Goal: Task Accomplishment & Management: Manage account settings

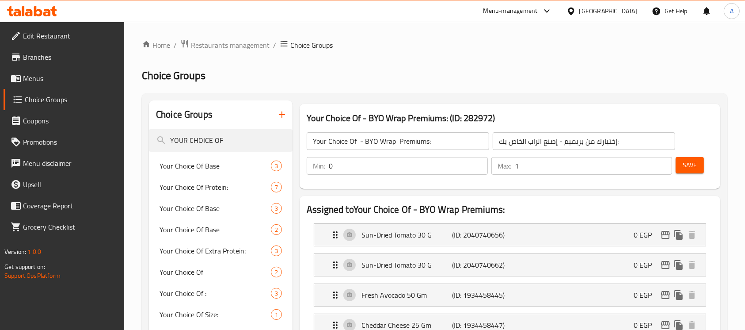
scroll to position [10154, 0]
click at [662, 72] on h2 "Choice Groups" at bounding box center [435, 75] width 586 height 14
click at [240, 44] on span "Restaurants management" at bounding box center [230, 45] width 79 height 11
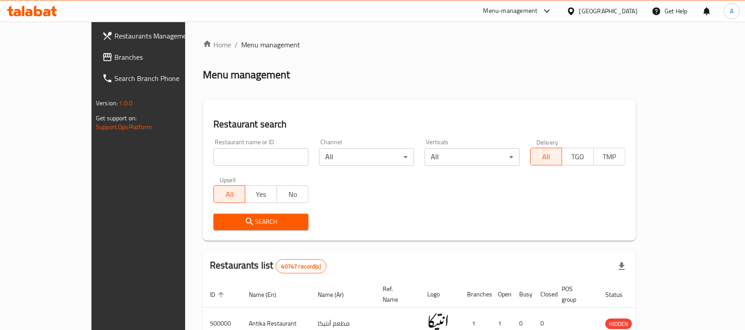
paste input "677575"
click at [213, 153] on input "677575" at bounding box center [260, 157] width 95 height 18
type input "677575"
click at [244, 217] on icon "submit" at bounding box center [249, 221] width 11 height 11
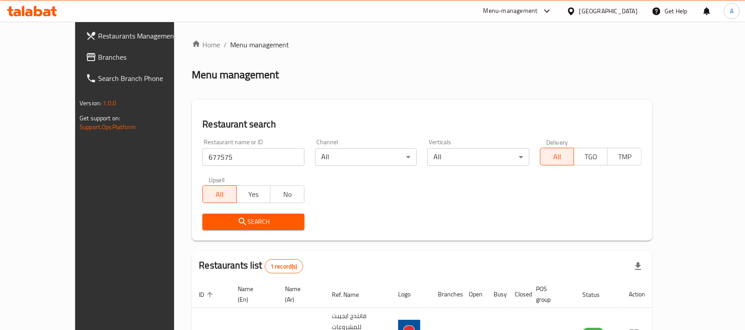
scroll to position [40, 0]
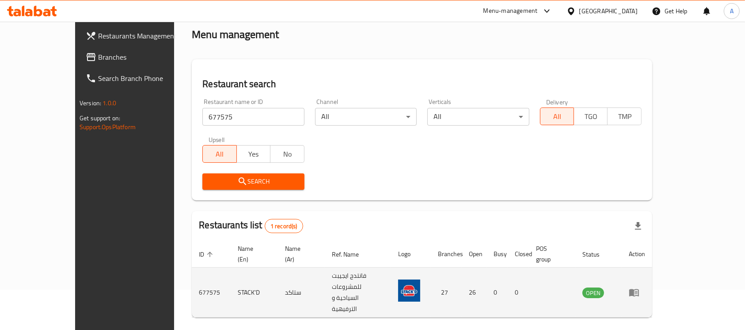
click at [652, 271] on td "enhanced table" at bounding box center [637, 292] width 30 height 50
click at [639, 287] on icon "enhanced table" at bounding box center [634, 292] width 11 height 11
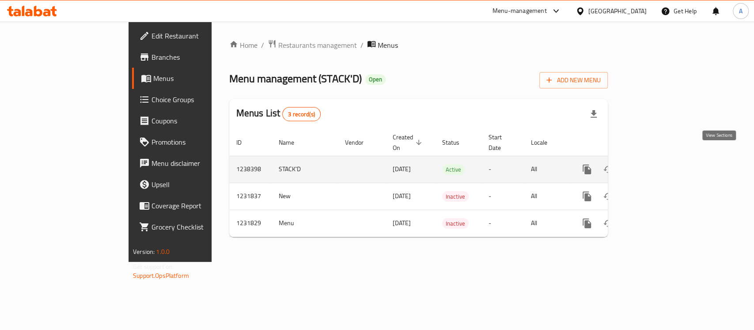
click at [655, 165] on icon "enhanced table" at bounding box center [651, 169] width 8 height 8
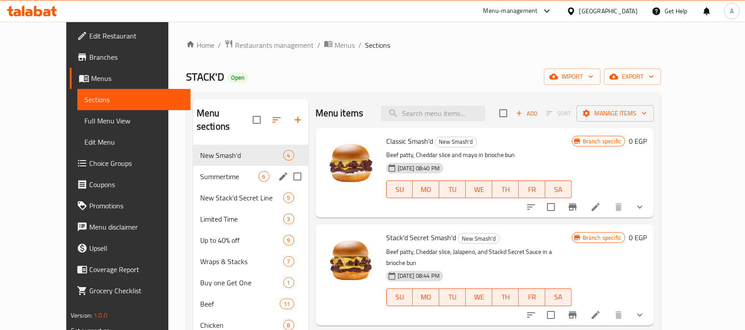
click at [229, 167] on div "Summertime 6" at bounding box center [250, 176] width 115 height 21
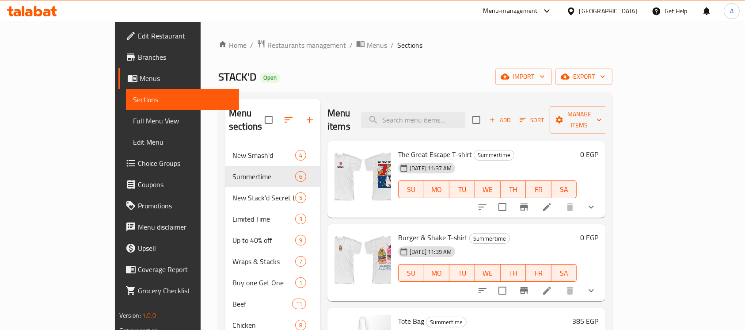
click at [514, 159] on div "[DATE] 11:37 AM SU MO TU WE TH FR SA" at bounding box center [488, 183] width 186 height 48
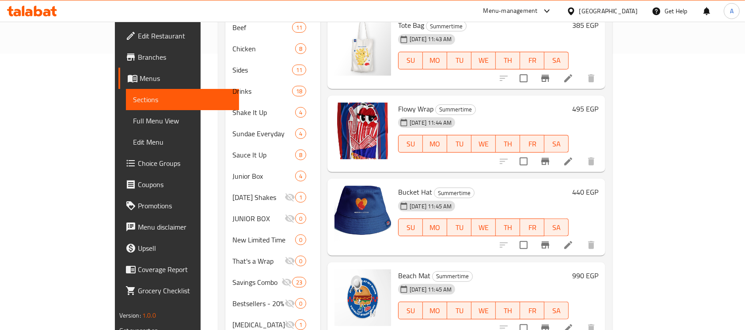
scroll to position [279, 0]
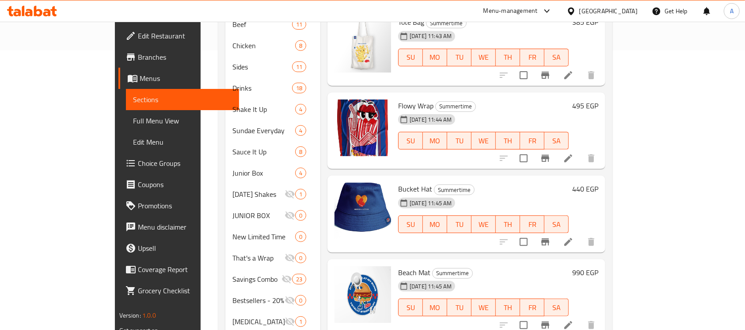
click at [598, 183] on div "440 EGP" at bounding box center [584, 214] width 30 height 63
click at [569, 183] on h6 "Bucket Hat Summertime" at bounding box center [483, 189] width 171 height 12
click at [549, 321] on icon "Branch-specific-item" at bounding box center [545, 324] width 8 height 7
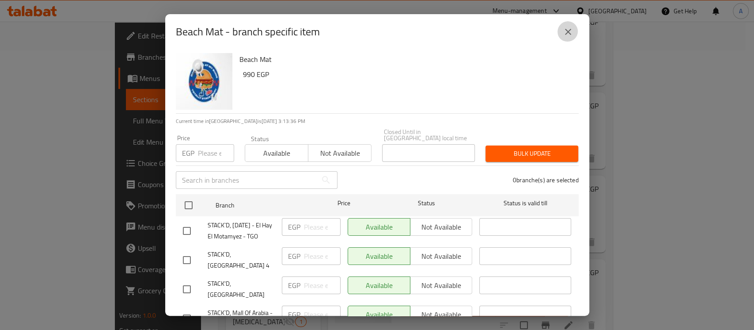
click at [568, 29] on icon "close" at bounding box center [568, 32] width 11 height 11
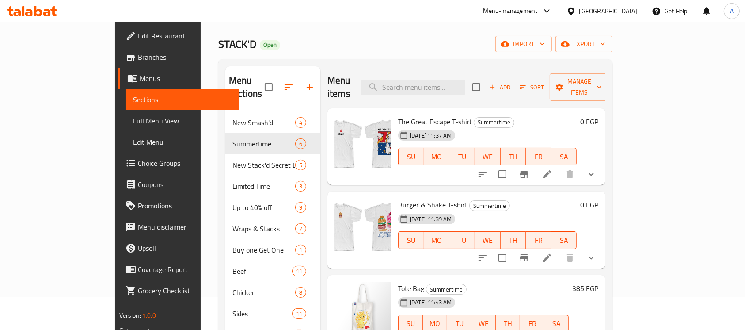
scroll to position [25, 0]
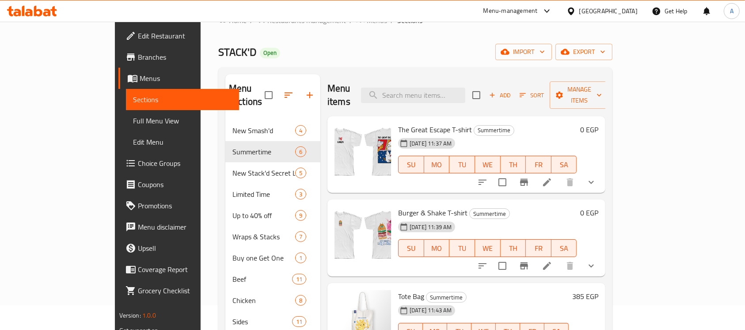
click at [580, 218] on div "[DATE] 11:39 AM SU MO TU WE TH FR SA" at bounding box center [488, 242] width 186 height 48
click at [577, 206] on h6 "Burger & Shake T-shirt Summertime" at bounding box center [487, 212] width 179 height 12
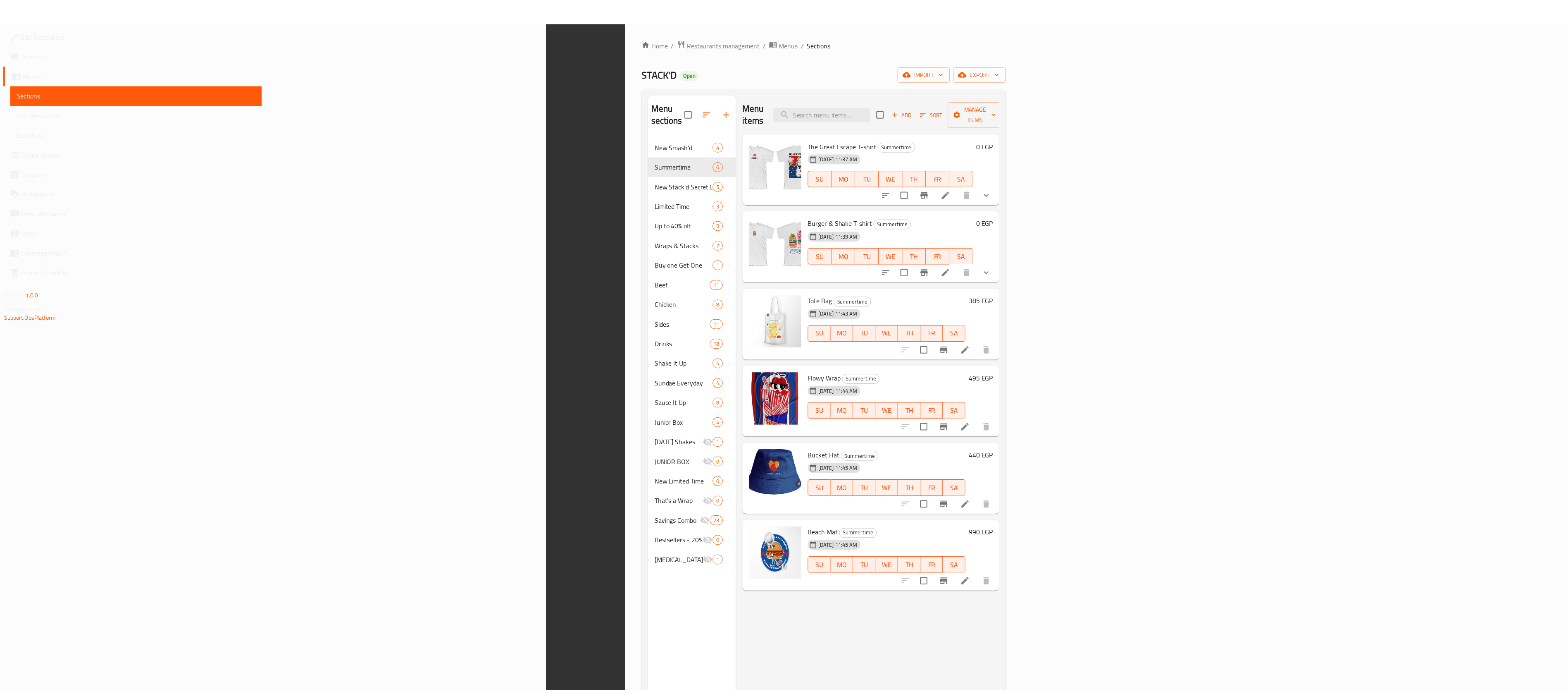
scroll to position [116, 0]
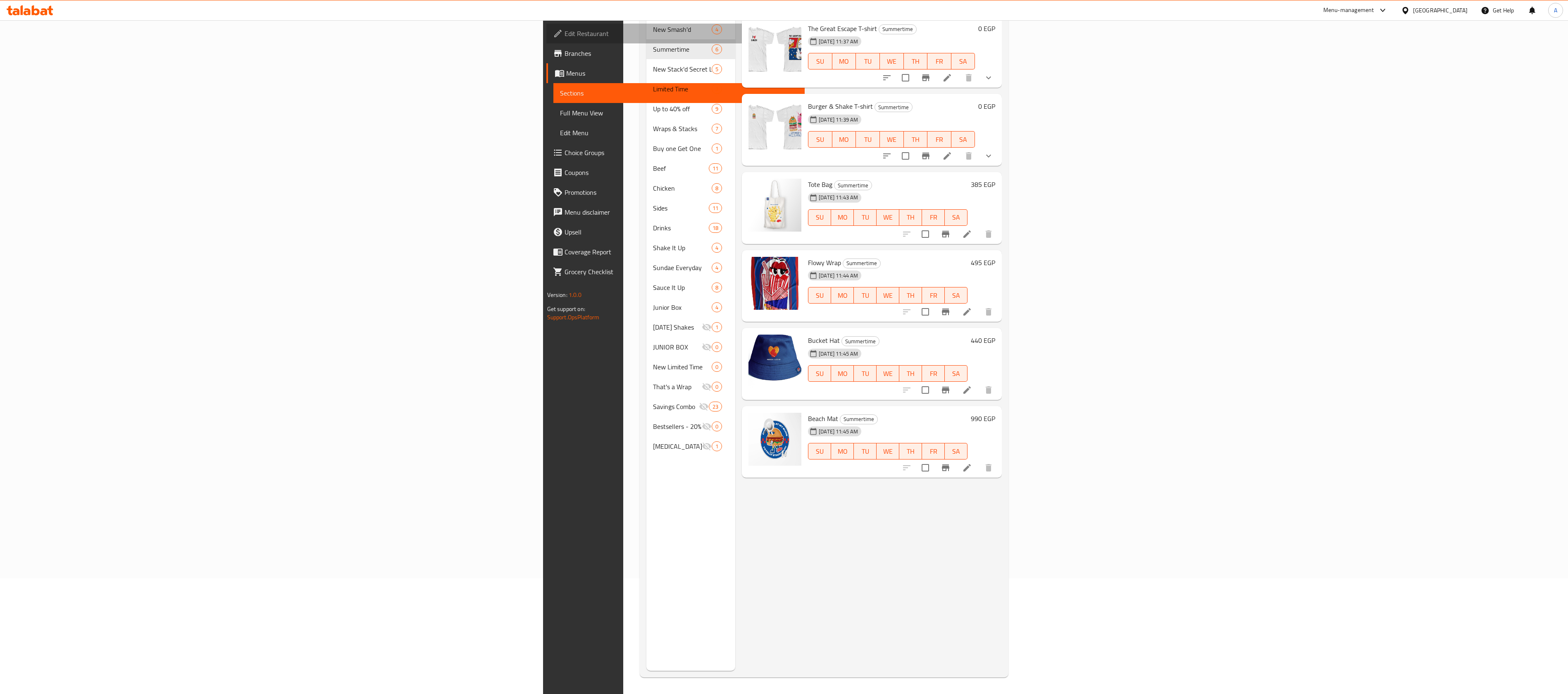
click at [565, 31] on span "Edit Restaurant" at bounding box center [682, 33] width 234 height 10
